Goal: Task Accomplishment & Management: Use online tool/utility

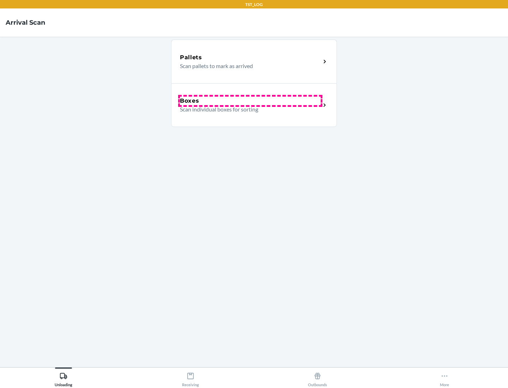
click at [250, 101] on div "Boxes" at bounding box center [250, 101] width 141 height 8
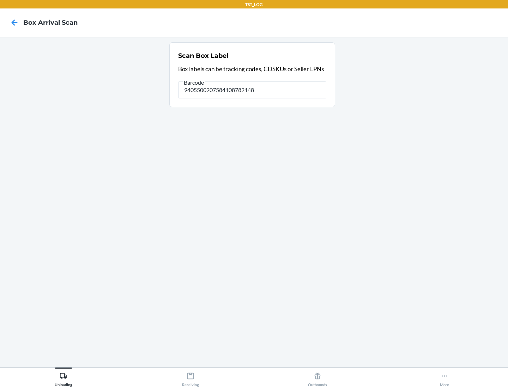
type input "9405500207584108782148"
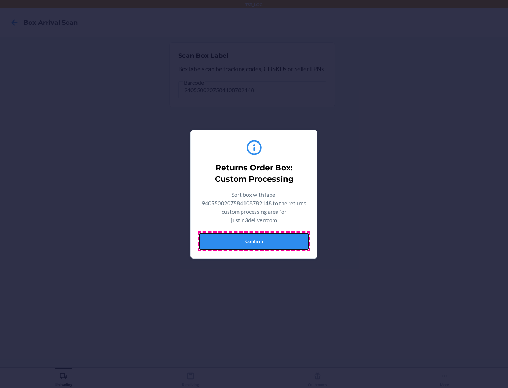
click at [254, 241] on button "Confirm" at bounding box center [253, 241] width 109 height 17
